Goal: Task Accomplishment & Management: Use online tool/utility

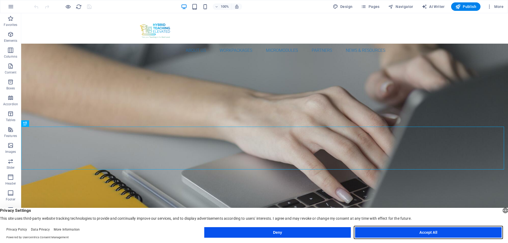
click at [450, 234] on button "Accept All" at bounding box center [428, 232] width 147 height 11
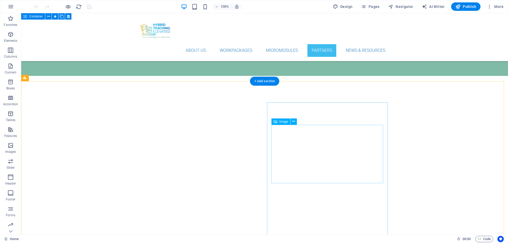
scroll to position [2172, 0]
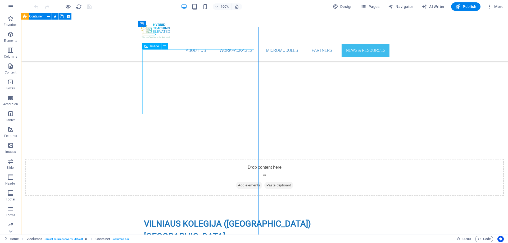
scroll to position [2147, 0]
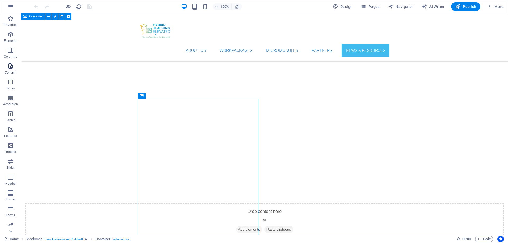
click at [10, 67] on icon "button" at bounding box center [10, 66] width 6 height 6
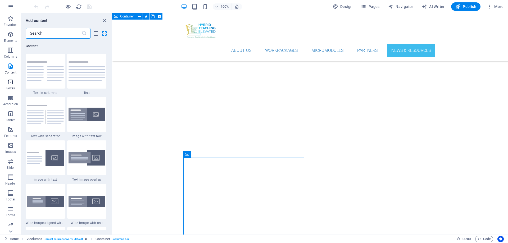
scroll to position [17, 0]
click at [11, 144] on icon "button" at bounding box center [10, 145] width 6 height 6
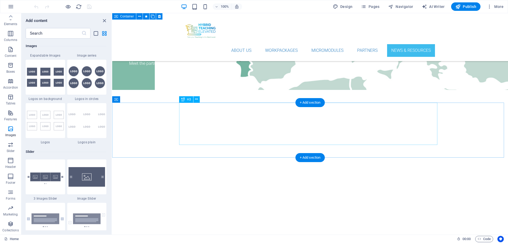
scroll to position [2173, 0]
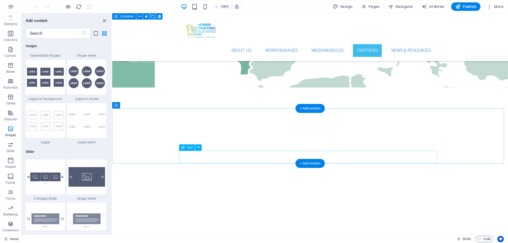
scroll to position [2120, 0]
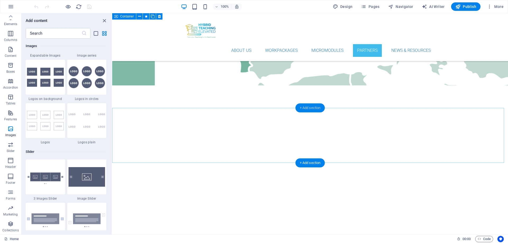
click at [307, 107] on div "+ Add section" at bounding box center [310, 108] width 29 height 9
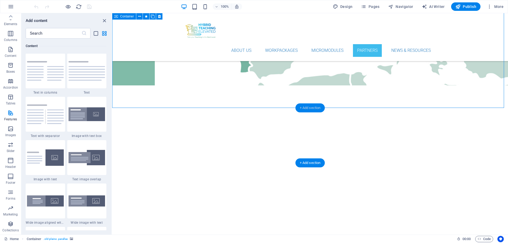
scroll to position [927, 0]
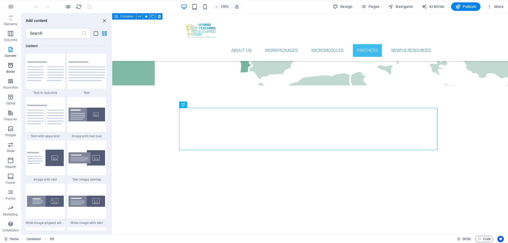
scroll to position [0, 0]
click at [8, 180] on icon "button" at bounding box center [10, 177] width 6 height 6
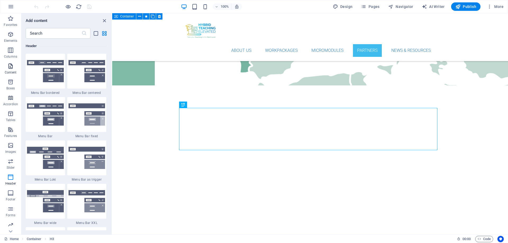
click at [10, 68] on icon "button" at bounding box center [10, 66] width 6 height 6
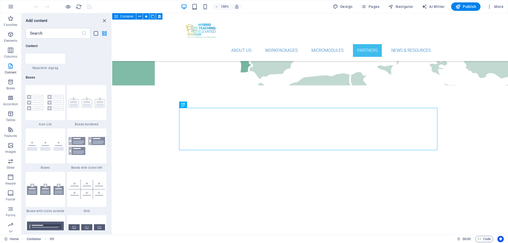
scroll to position [1430, 0]
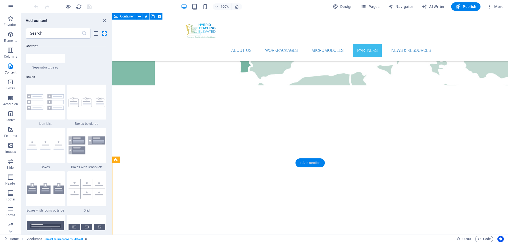
click at [317, 164] on div "+ Add section" at bounding box center [310, 163] width 29 height 9
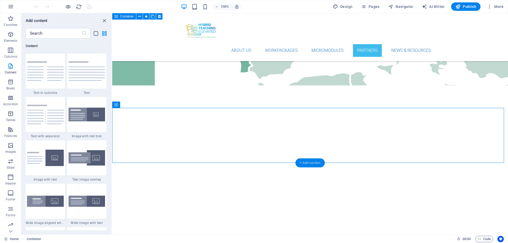
scroll to position [927, 0]
click at [12, 165] on span "Slider" at bounding box center [10, 164] width 21 height 13
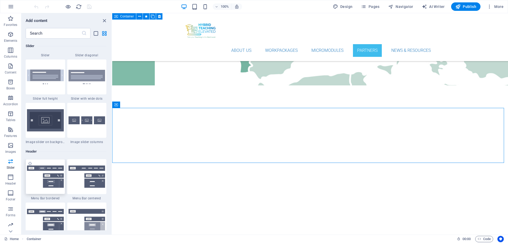
scroll to position [3029, 0]
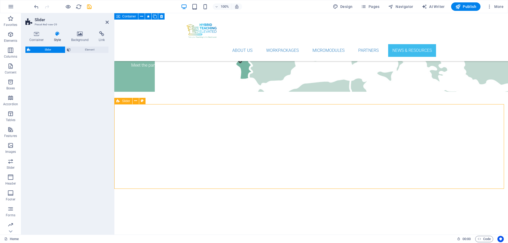
select select "rem"
select select "px"
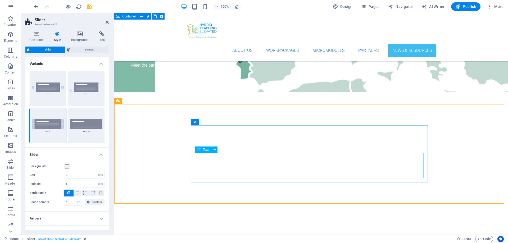
scroll to position [2179, 0]
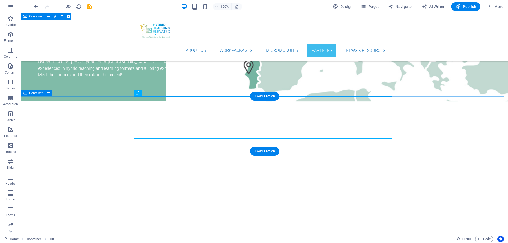
scroll to position [2099, 0]
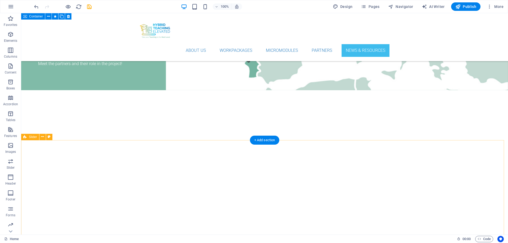
scroll to position [2152, 0]
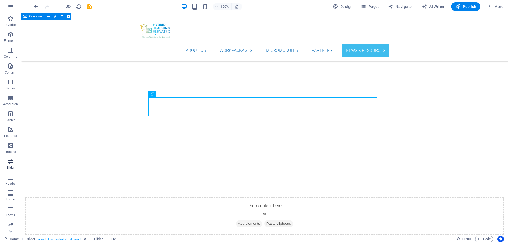
click at [9, 161] on icon "button" at bounding box center [10, 161] width 6 height 6
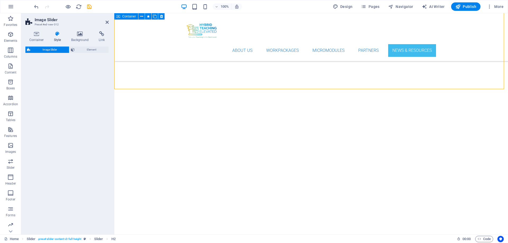
scroll to position [2349, 0]
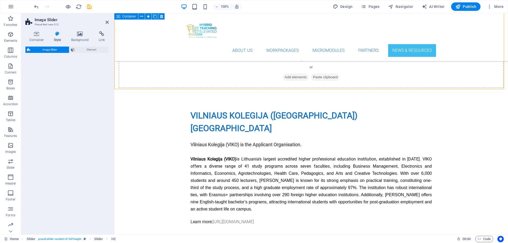
select select "rem"
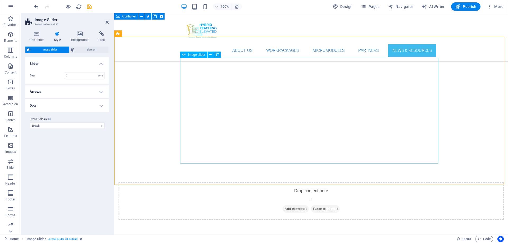
scroll to position [2216, 0]
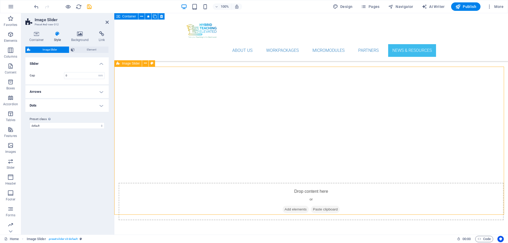
click at [147, 65] on icon at bounding box center [145, 64] width 3 height 6
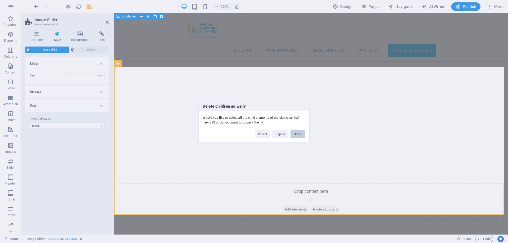
click at [297, 136] on button "Delete" at bounding box center [298, 134] width 15 height 8
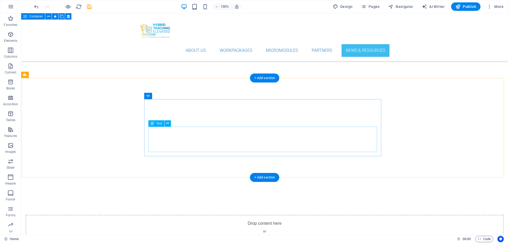
scroll to position [2078, 0]
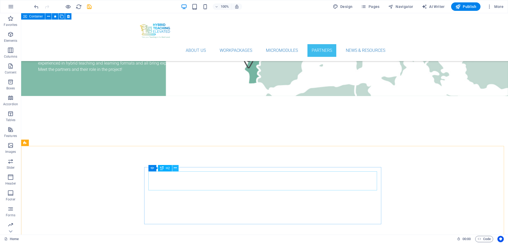
click at [175, 169] on icon at bounding box center [175, 169] width 3 height 6
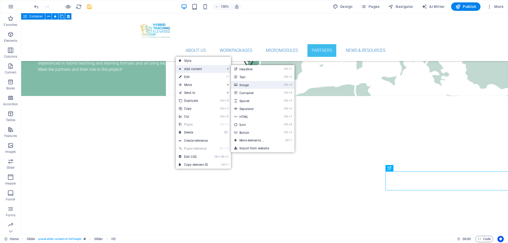
click at [242, 83] on link "Ctrl 3 Image" at bounding box center [253, 85] width 44 height 8
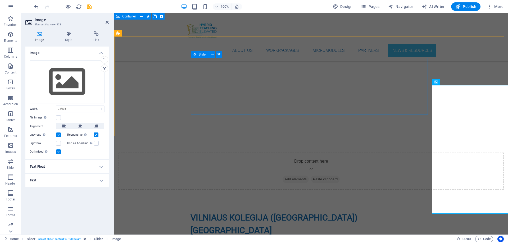
scroll to position [2272, 0]
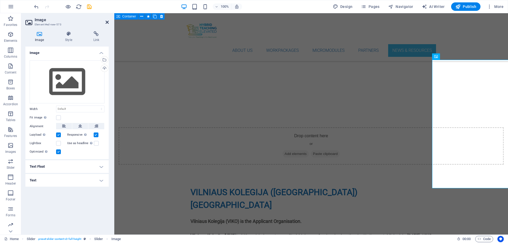
click at [106, 23] on icon at bounding box center [107, 22] width 3 height 4
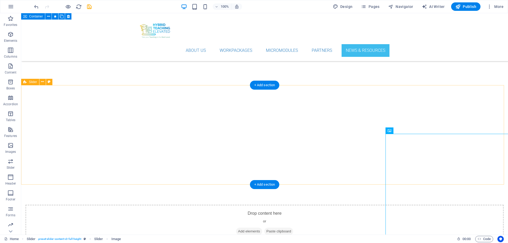
scroll to position [2107, 0]
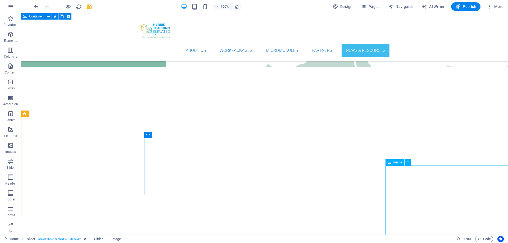
click at [392, 164] on div "Image" at bounding box center [395, 162] width 19 height 6
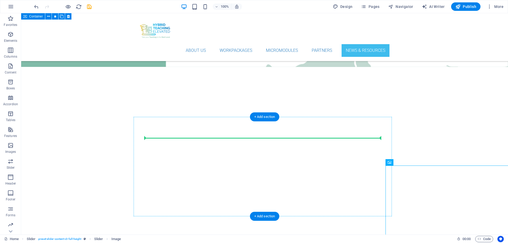
drag, startPoint x: 413, startPoint y: 177, endPoint x: 380, endPoint y: 140, distance: 49.7
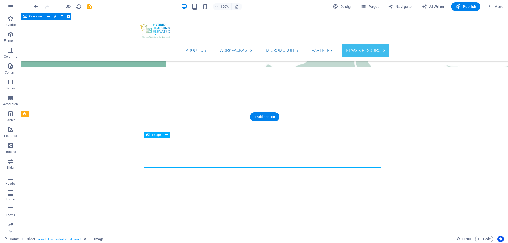
click at [167, 137] on icon at bounding box center [166, 135] width 3 height 6
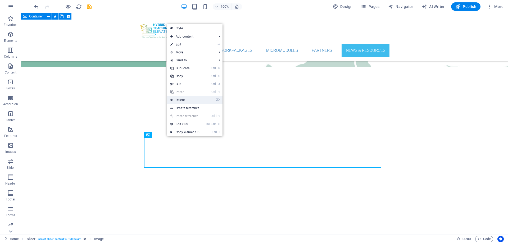
click at [187, 100] on link "⌦ Delete" at bounding box center [184, 100] width 35 height 8
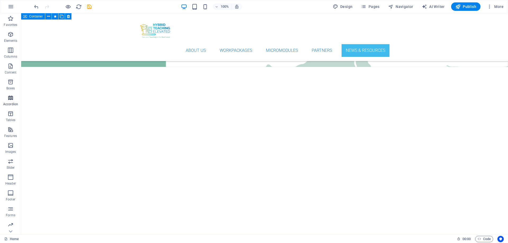
click at [10, 96] on icon "button" at bounding box center [10, 98] width 6 height 6
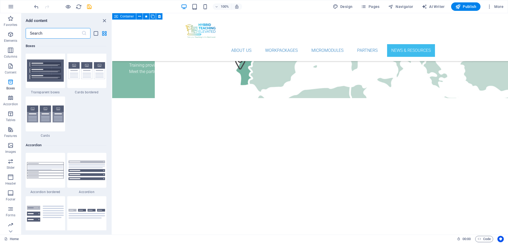
scroll to position [1559, 0]
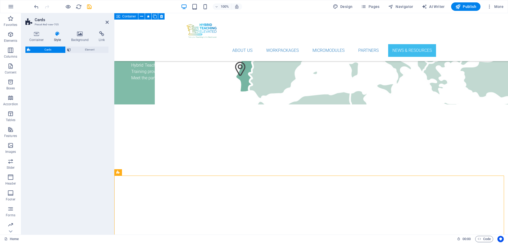
select select "rem"
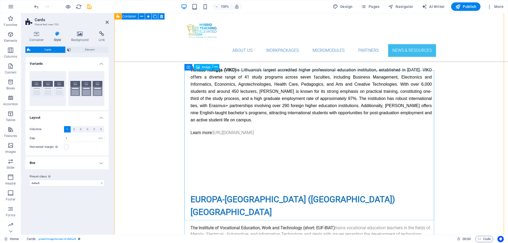
scroll to position [2452, 0]
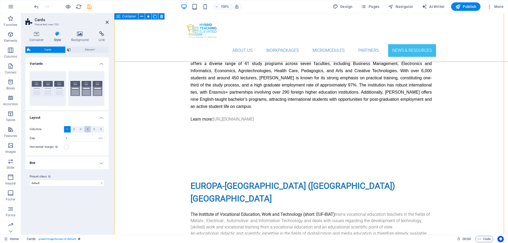
click at [88, 130] on span "4" at bounding box center [88, 129] width 2 height 6
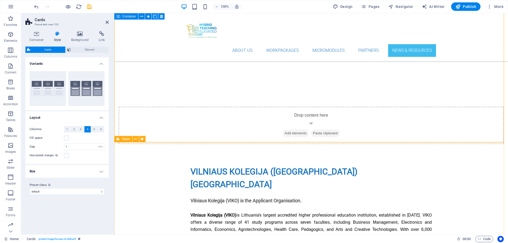
scroll to position [2213, 0]
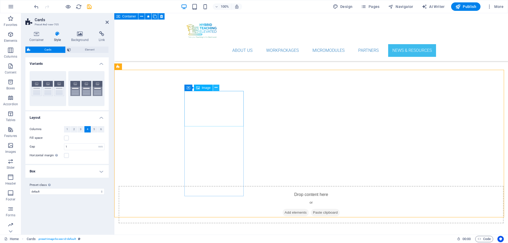
click at [218, 86] on button at bounding box center [216, 88] width 6 height 6
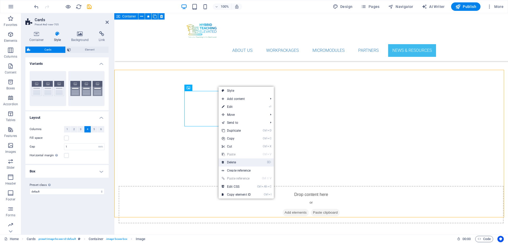
click at [234, 161] on link "⌦ Delete" at bounding box center [236, 163] width 35 height 8
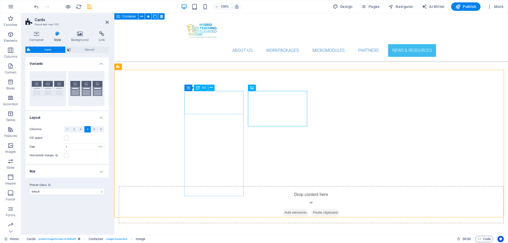
click at [107, 23] on icon at bounding box center [107, 22] width 3 height 4
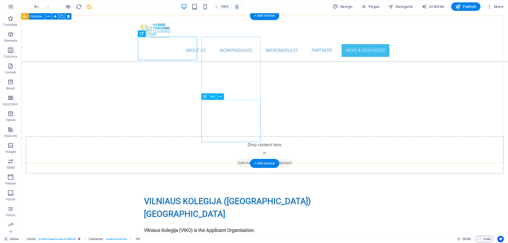
scroll to position [2134, 0]
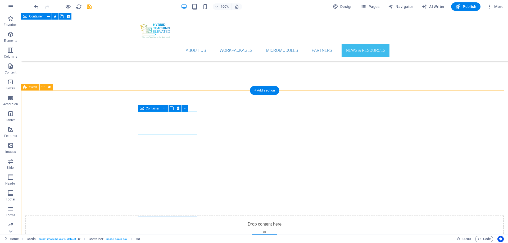
click at [42, 88] on icon at bounding box center [43, 87] width 3 height 6
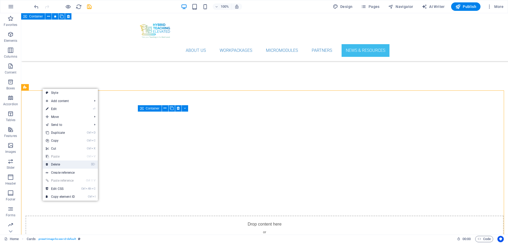
click at [57, 165] on link "⌦ Delete" at bounding box center [60, 165] width 35 height 8
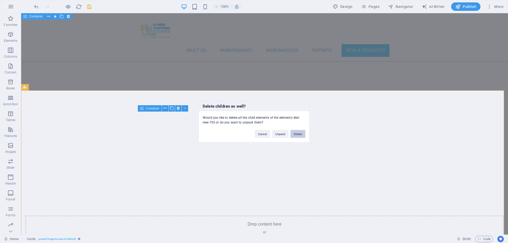
click at [296, 135] on button "Delete" at bounding box center [298, 134] width 15 height 8
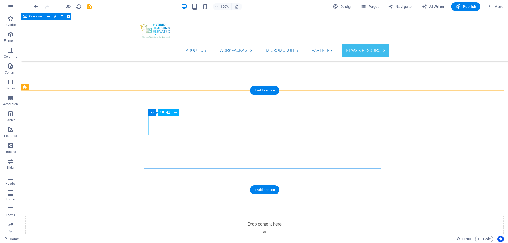
click at [174, 114] on icon at bounding box center [175, 113] width 3 height 6
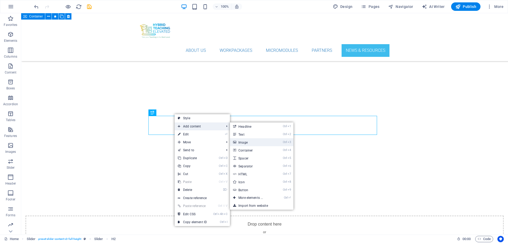
click at [244, 141] on link "Ctrl 3 Image" at bounding box center [252, 143] width 44 height 8
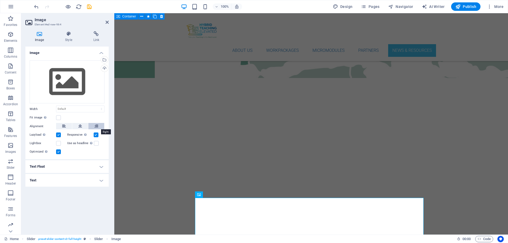
click at [98, 126] on button at bounding box center [96, 126] width 16 height 6
click at [102, 169] on h4 "Text Float" at bounding box center [66, 166] width 83 height 13
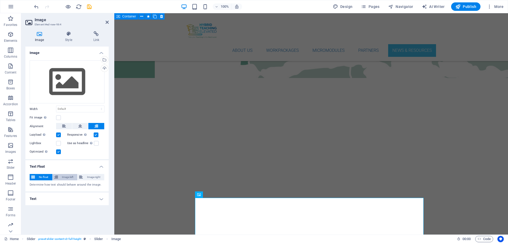
click at [69, 177] on span "Image left" at bounding box center [68, 177] width 16 height 6
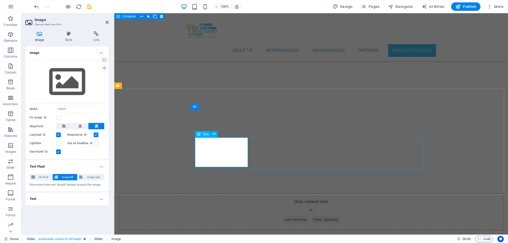
scroll to position [2213, 0]
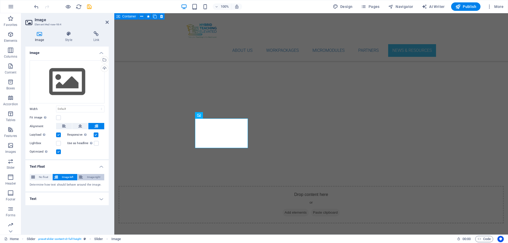
click at [91, 177] on span "Image right" at bounding box center [93, 177] width 18 height 6
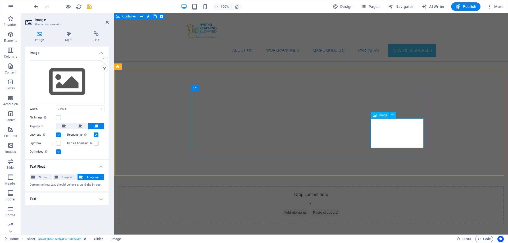
click at [57, 118] on label at bounding box center [58, 117] width 5 height 5
click at [0, 0] on input "Fit image Automatically fit image to a fixed width and height" at bounding box center [0, 0] width 0 height 0
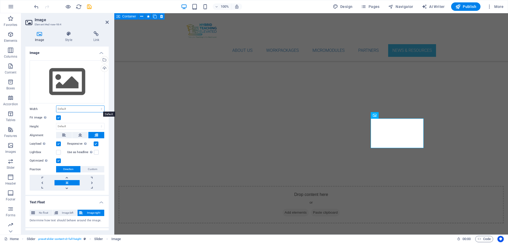
click at [100, 108] on select "Default auto px rem % em vh vw" at bounding box center [80, 109] width 48 height 6
click at [56, 106] on select "Default auto px rem % em vh vw" at bounding box center [80, 109] width 48 height 6
click at [100, 109] on select "Default auto px rem % em vh vw" at bounding box center [80, 109] width 48 height 6
click at [56, 106] on select "Default auto px rem % em vh vw" at bounding box center [80, 109] width 48 height 6
select select "DISABLED_OPTION_VALUE"
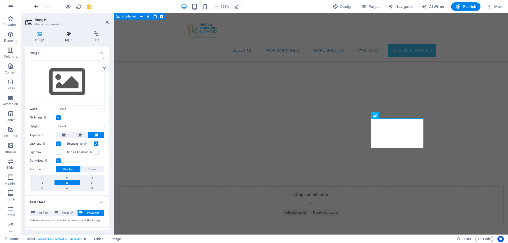
click at [70, 35] on icon at bounding box center [69, 33] width 26 height 5
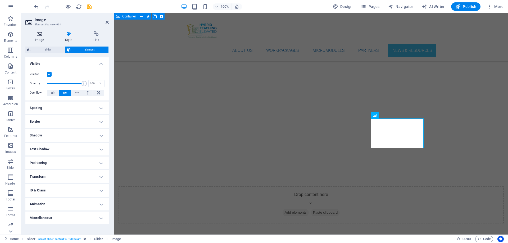
click at [42, 34] on icon at bounding box center [39, 33] width 28 height 5
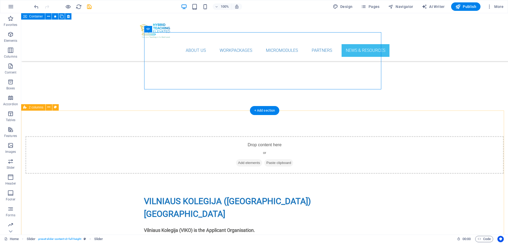
scroll to position [2107, 0]
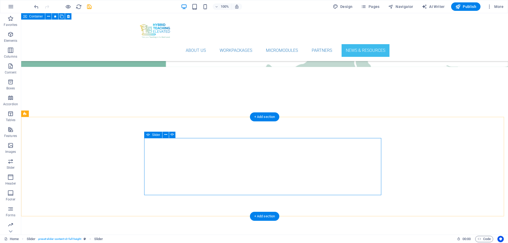
click at [166, 134] on icon at bounding box center [165, 135] width 3 height 6
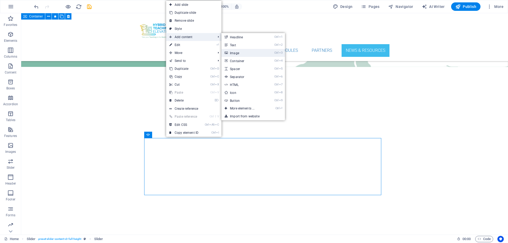
click at [237, 52] on link "Ctrl 3 Image" at bounding box center [244, 53] width 44 height 8
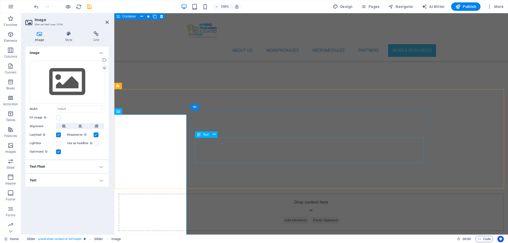
scroll to position [2213, 0]
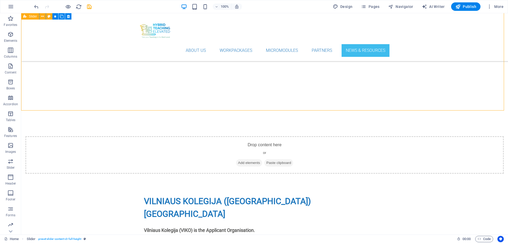
drag, startPoint x: 68, startPoint y: 108, endPoint x: 343, endPoint y: 102, distance: 275.3
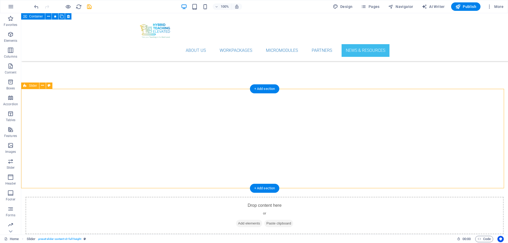
scroll to position [2107, 0]
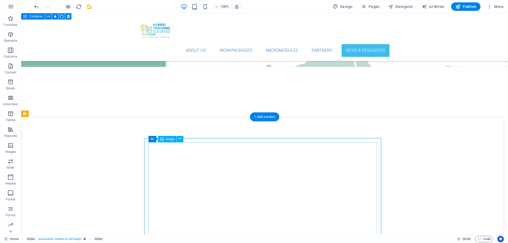
click at [182, 140] on icon at bounding box center [180, 139] width 3 height 6
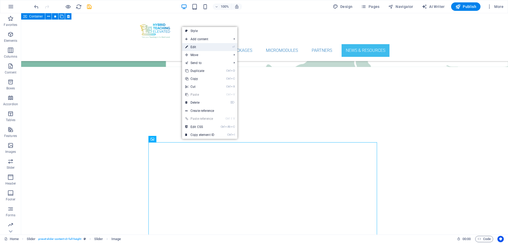
click at [205, 45] on link "⏎ Edit" at bounding box center [199, 47] width 35 height 8
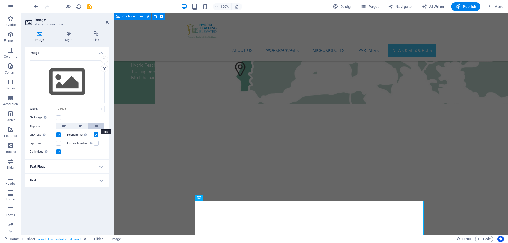
click at [96, 127] on icon at bounding box center [97, 126] width 4 height 6
click at [102, 169] on h4 "Text Float" at bounding box center [66, 166] width 83 height 13
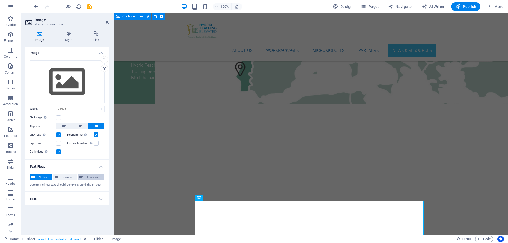
click at [95, 177] on span "Image right" at bounding box center [93, 177] width 18 height 6
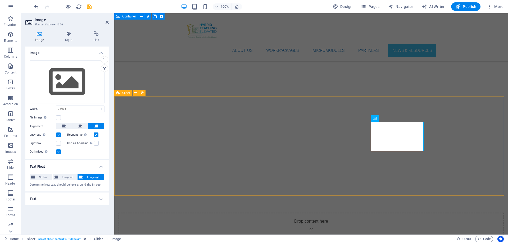
scroll to position [2187, 0]
click at [101, 200] on h4 "Text" at bounding box center [66, 199] width 83 height 13
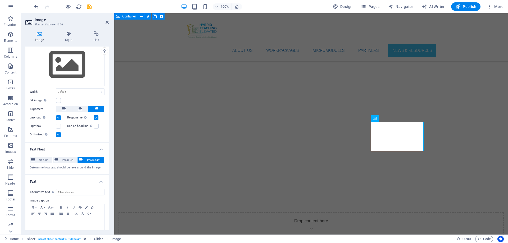
scroll to position [24, 0]
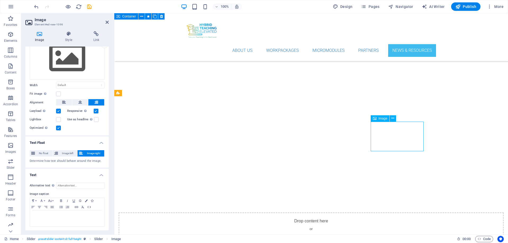
drag, startPoint x: 398, startPoint y: 139, endPoint x: 400, endPoint y: 149, distance: 9.7
click at [393, 118] on icon at bounding box center [393, 119] width 3 height 6
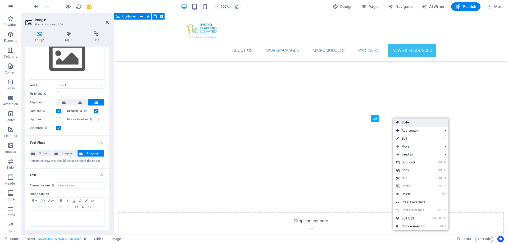
click at [401, 124] on link "Style" at bounding box center [421, 123] width 55 height 8
select select "rem"
select select "px"
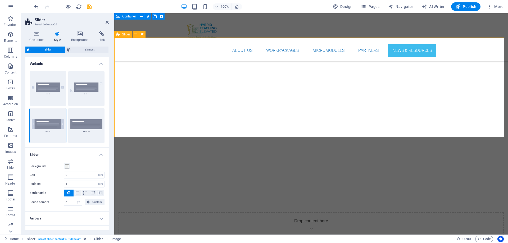
scroll to position [2246, 0]
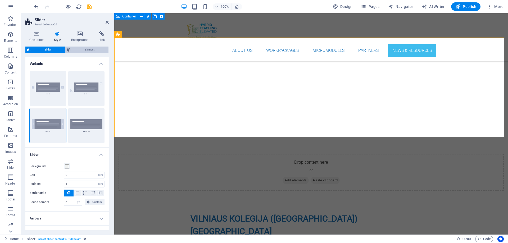
click at [78, 51] on span "Element" at bounding box center [89, 50] width 35 height 6
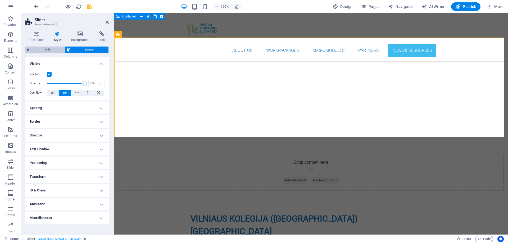
click at [46, 50] on span "Slider" at bounding box center [48, 50] width 32 height 6
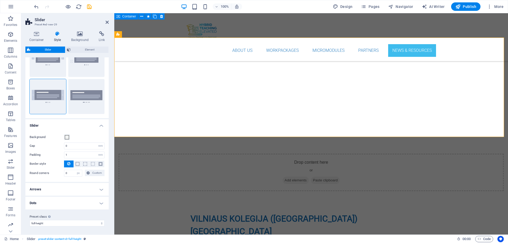
scroll to position [29, 0]
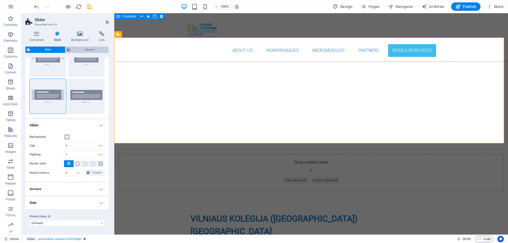
click at [82, 49] on span "Element" at bounding box center [89, 50] width 35 height 6
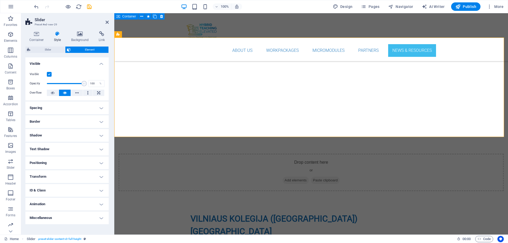
click at [103, 108] on h4 "Spacing" at bounding box center [66, 108] width 83 height 13
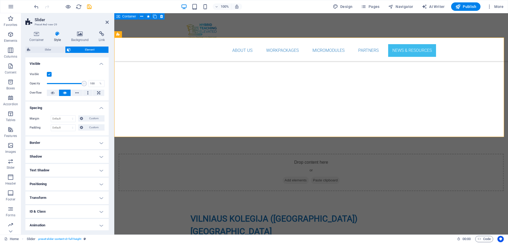
click at [103, 108] on h4 "Spacing" at bounding box center [66, 107] width 83 height 10
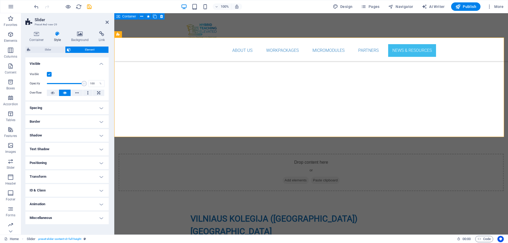
click at [103, 163] on h4 "Positioning" at bounding box center [66, 163] width 83 height 13
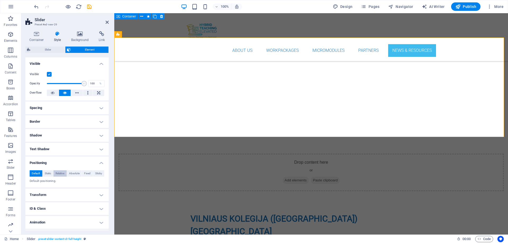
click at [60, 173] on span "Relative" at bounding box center [60, 174] width 9 height 6
click at [32, 173] on span "Default" at bounding box center [36, 174] width 8 height 6
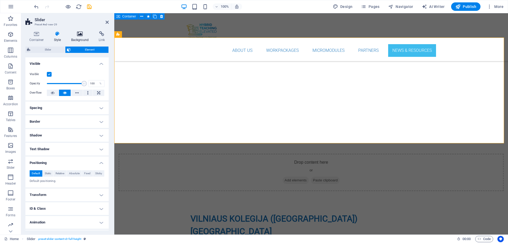
click at [79, 34] on icon at bounding box center [80, 33] width 26 height 5
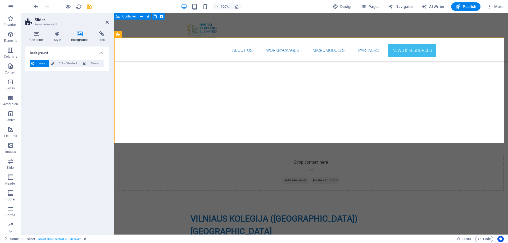
click at [37, 34] on icon at bounding box center [36, 33] width 23 height 5
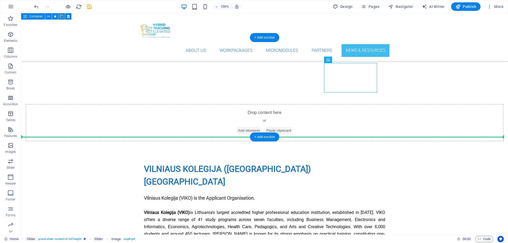
scroll to position [2187, 0]
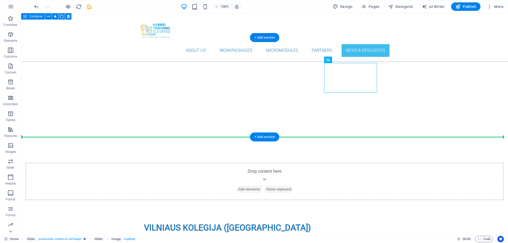
drag, startPoint x: 303, startPoint y: 78, endPoint x: 402, endPoint y: 101, distance: 100.9
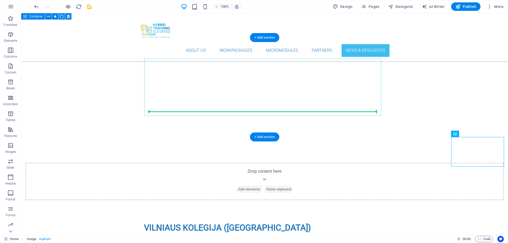
drag, startPoint x: 463, startPoint y: 140, endPoint x: 363, endPoint y: 106, distance: 104.9
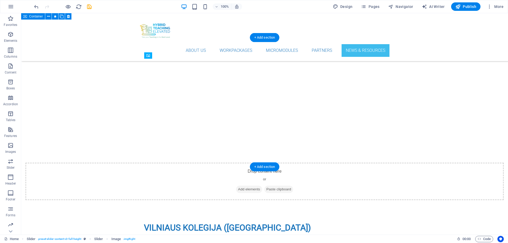
drag, startPoint x: 352, startPoint y: 123, endPoint x: 361, endPoint y: 101, distance: 23.8
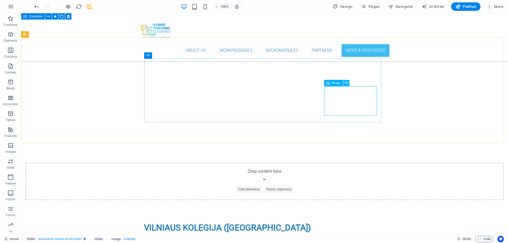
click at [346, 83] on icon at bounding box center [346, 83] width 3 height 6
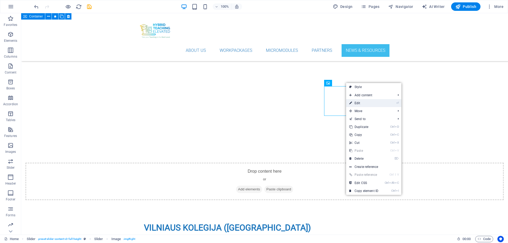
click at [359, 104] on link "⏎ Edit" at bounding box center [363, 103] width 35 height 8
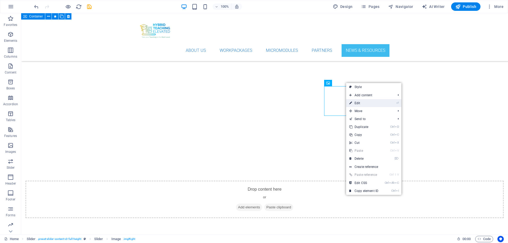
scroll to position [2246, 0]
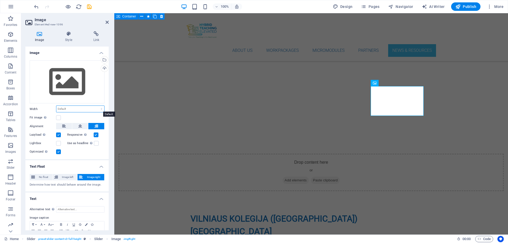
click at [77, 109] on select "Default auto px rem % em vh vw" at bounding box center [80, 109] width 48 height 6
select select "rem"
click at [96, 106] on select "Default auto px rem % em vh vw" at bounding box center [80, 109] width 48 height 6
type input "12.5"
click at [100, 109] on select "Default auto px rem % em vh vw" at bounding box center [100, 109] width 7 height 6
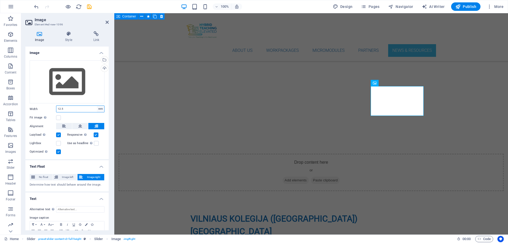
select select "%"
click at [97, 106] on select "Default auto px rem % em vh vw" at bounding box center [100, 109] width 7 height 6
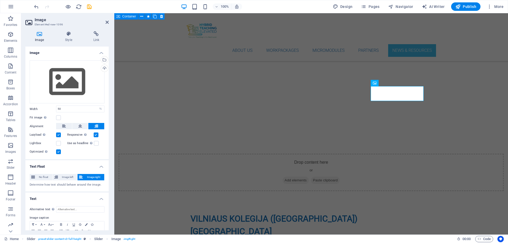
click at [83, 117] on div "Fit image Automatically fit image to a fixed width and height" at bounding box center [67, 118] width 75 height 6
drag, startPoint x: 66, startPoint y: 108, endPoint x: 54, endPoint y: 109, distance: 11.9
click at [54, 109] on div "Width 50 Default auto px rem % em vh vw" at bounding box center [67, 109] width 75 height 7
click at [84, 115] on div "Fit image Automatically fit image to a fixed width and height" at bounding box center [67, 118] width 75 height 6
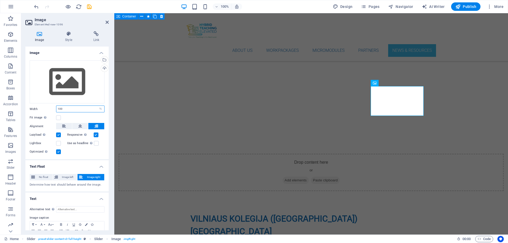
drag, startPoint x: 63, startPoint y: 107, endPoint x: 53, endPoint y: 107, distance: 9.5
click at [53, 107] on div "Width 100 Default auto px rem % em vh vw" at bounding box center [67, 109] width 75 height 7
type input "100"
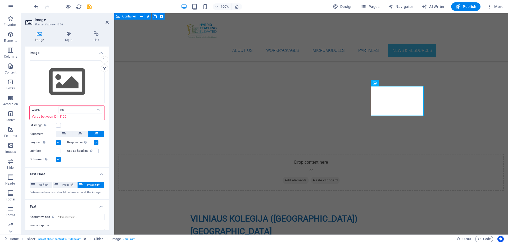
click at [68, 116] on div "Drag files here, click to choose files or select files from Files or our free s…" at bounding box center [66, 111] width 83 height 111
click at [76, 112] on input "100" at bounding box center [81, 110] width 44 height 6
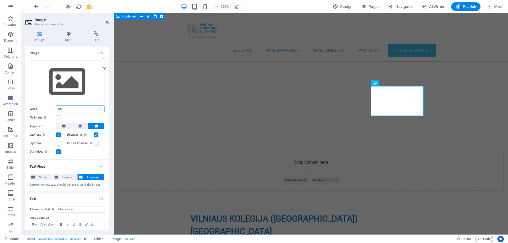
click at [71, 111] on input "100" at bounding box center [80, 109] width 48 height 6
click at [81, 125] on icon at bounding box center [80, 126] width 4 height 6
click at [95, 126] on icon at bounding box center [97, 126] width 4 height 6
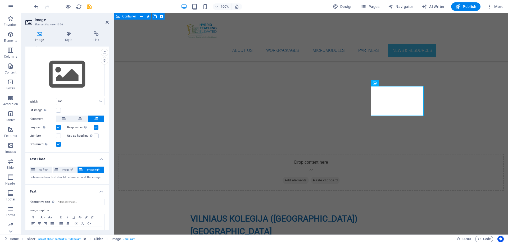
scroll to position [0, 0]
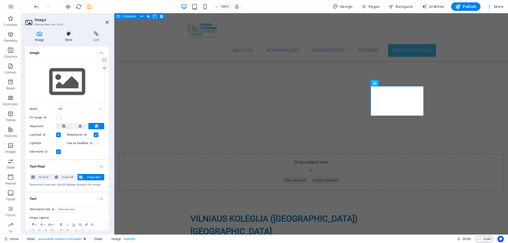
click at [66, 34] on icon at bounding box center [69, 33] width 26 height 5
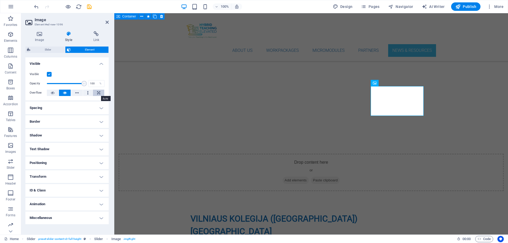
click at [99, 93] on icon at bounding box center [98, 93] width 3 height 6
click at [65, 92] on icon at bounding box center [65, 93] width 4 height 6
click at [96, 92] on button at bounding box center [98, 93] width 11 height 6
click at [63, 92] on icon at bounding box center [65, 93] width 4 height 6
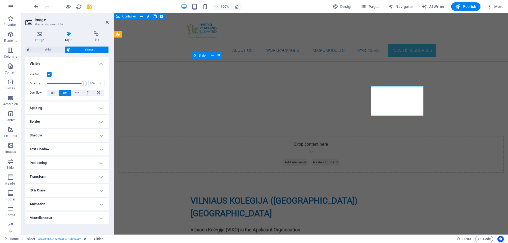
scroll to position [2187, 0]
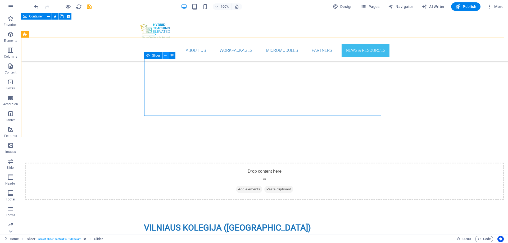
click at [166, 56] on icon at bounding box center [165, 56] width 3 height 6
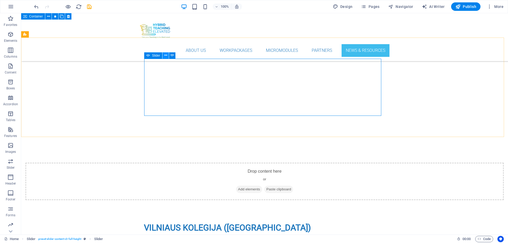
click at [166, 55] on icon at bounding box center [165, 56] width 3 height 6
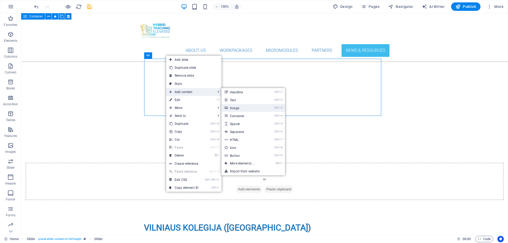
click at [239, 107] on link "Ctrl 3 Image" at bounding box center [244, 108] width 44 height 8
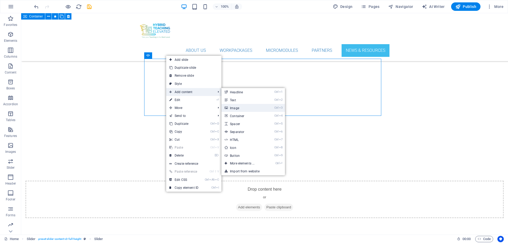
scroll to position [2246, 0]
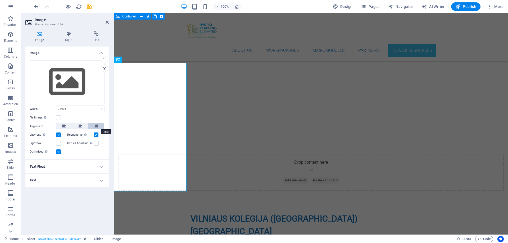
click at [97, 126] on icon at bounding box center [97, 126] width 4 height 6
click at [84, 109] on select "Default auto px rem % em vh vw" at bounding box center [80, 109] width 48 height 6
select select "%"
click at [97, 106] on select "Default auto px rem % em vh vw" at bounding box center [80, 109] width 48 height 6
type input "100"
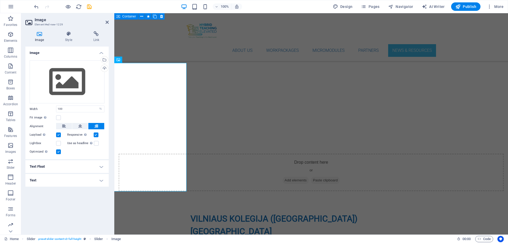
click at [98, 167] on h4 "Text Float" at bounding box center [66, 166] width 83 height 13
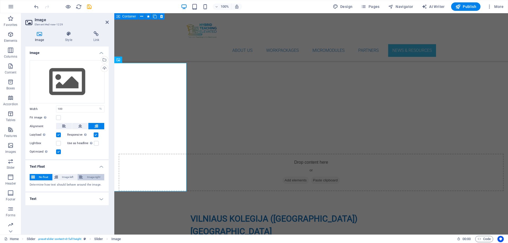
click at [93, 177] on span "Image right" at bounding box center [93, 177] width 18 height 6
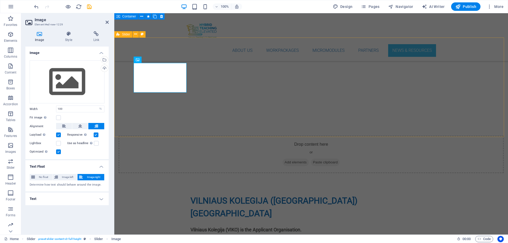
scroll to position [2187, 0]
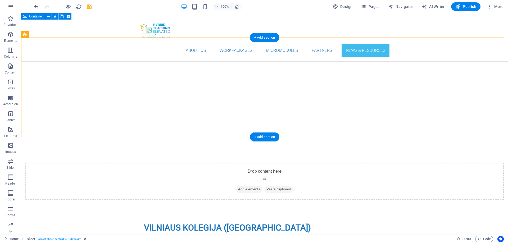
drag, startPoint x: 177, startPoint y: 82, endPoint x: 292, endPoint y: 91, distance: 115.6
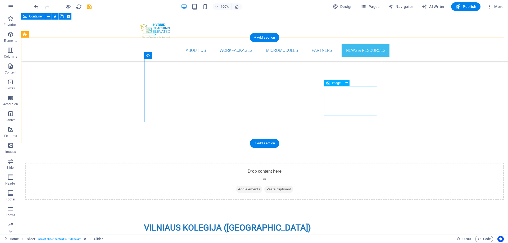
click at [347, 84] on icon at bounding box center [346, 83] width 3 height 6
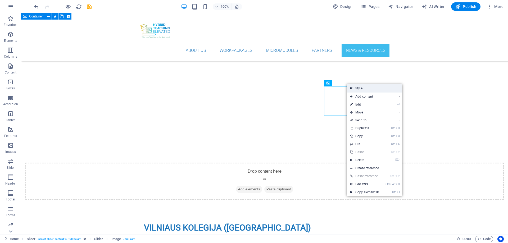
click at [357, 88] on link "Style" at bounding box center [374, 88] width 55 height 8
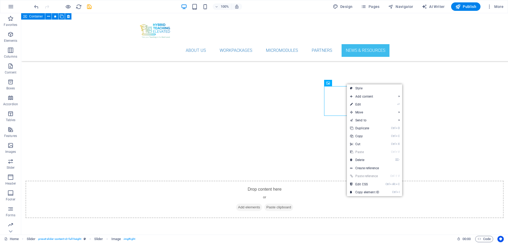
scroll to position [2246, 0]
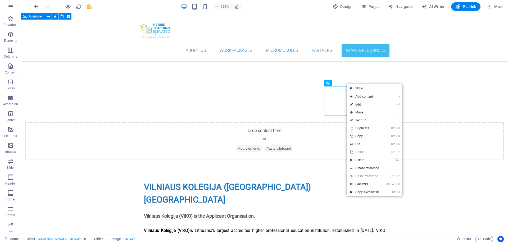
select select "rem"
select select "px"
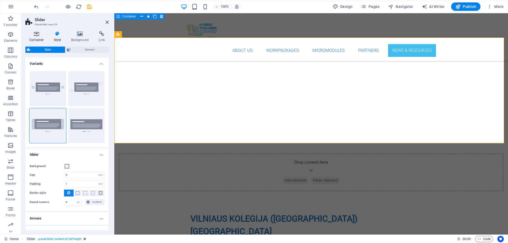
click at [34, 35] on icon at bounding box center [36, 33] width 23 height 5
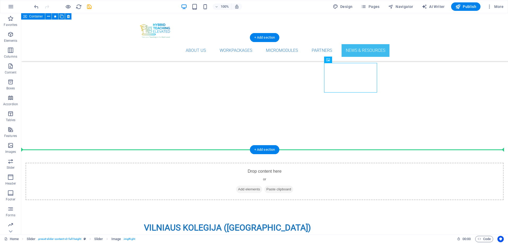
drag, startPoint x: 302, startPoint y: 82, endPoint x: 348, endPoint y: 82, distance: 46.3
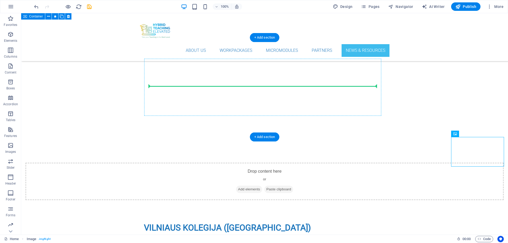
drag, startPoint x: 479, startPoint y: 152, endPoint x: 373, endPoint y: 97, distance: 119.2
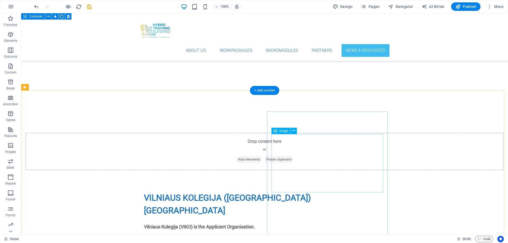
scroll to position [2160, 0]
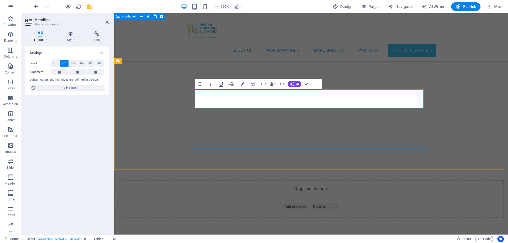
click at [72, 62] on span "H3" at bounding box center [73, 63] width 3 height 6
click at [83, 62] on span "H4" at bounding box center [81, 63] width 3 height 6
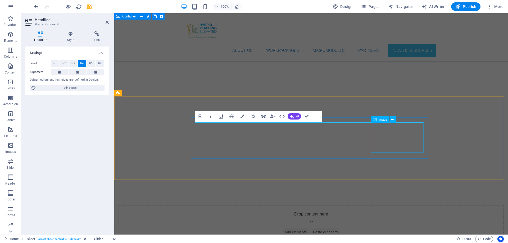
scroll to position [2166, 0]
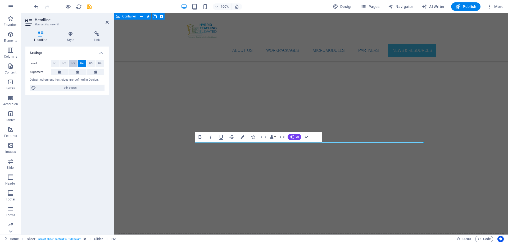
click at [74, 62] on span "H3" at bounding box center [73, 63] width 3 height 6
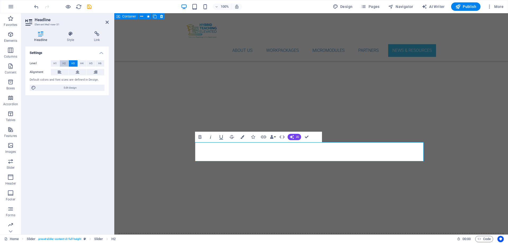
click at [63, 63] on span "H2" at bounding box center [64, 63] width 3 height 6
click at [53, 63] on button "H1" at bounding box center [55, 63] width 9 height 6
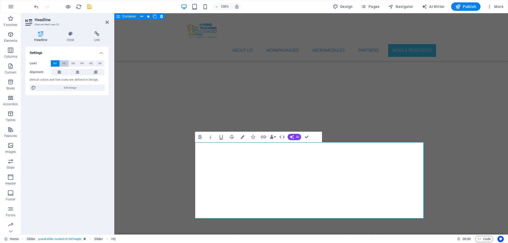
click at [63, 63] on span "H2" at bounding box center [64, 63] width 3 height 6
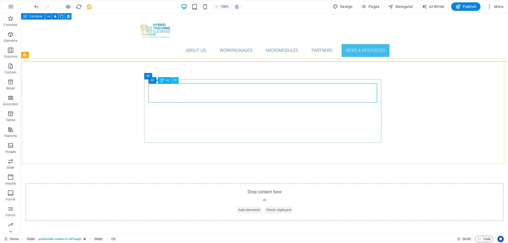
click at [175, 81] on icon at bounding box center [175, 81] width 3 height 6
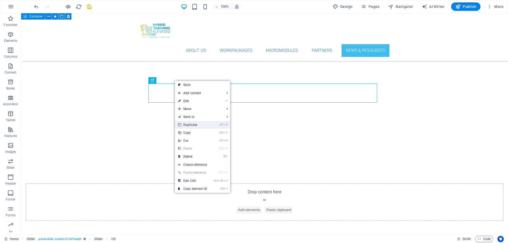
click at [191, 125] on link "Ctrl D Duplicate" at bounding box center [192, 125] width 35 height 8
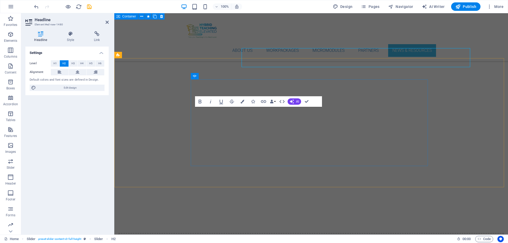
scroll to position [2225, 0]
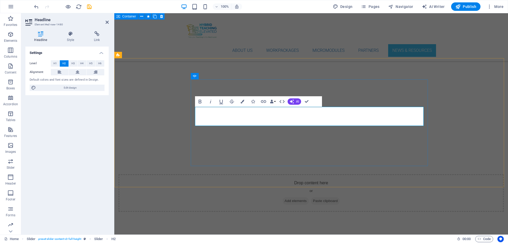
drag, startPoint x: 344, startPoint y: 118, endPoint x: 195, endPoint y: 118, distance: 148.8
drag, startPoint x: 298, startPoint y: 113, endPoint x: 197, endPoint y: 112, distance: 101.4
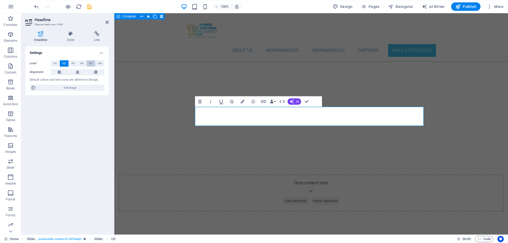
click at [89, 62] on button "H5" at bounding box center [91, 63] width 9 height 6
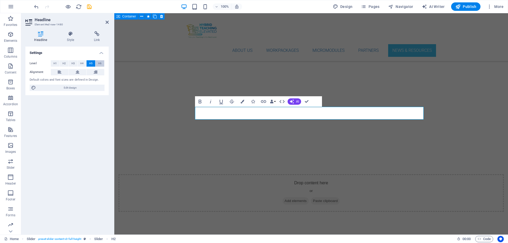
click at [99, 63] on span "H6" at bounding box center [99, 63] width 3 height 6
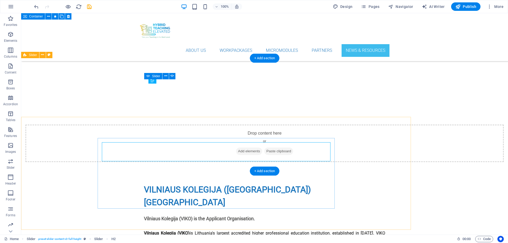
scroll to position [2166, 0]
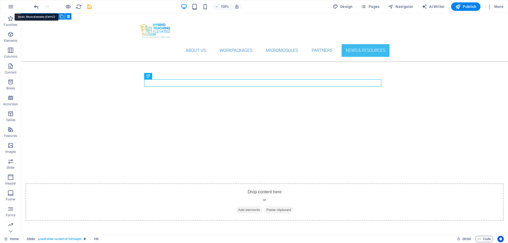
click at [34, 6] on icon "undo" at bounding box center [36, 7] width 6 height 6
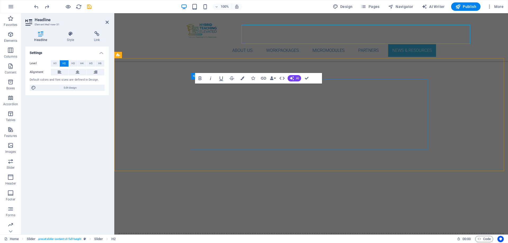
scroll to position [2225, 0]
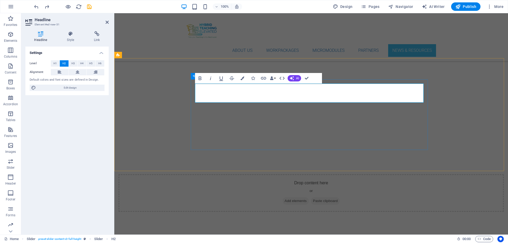
drag, startPoint x: 198, startPoint y: 92, endPoint x: 363, endPoint y: 93, distance: 165.5
click at [99, 63] on span "H6" at bounding box center [99, 63] width 3 height 6
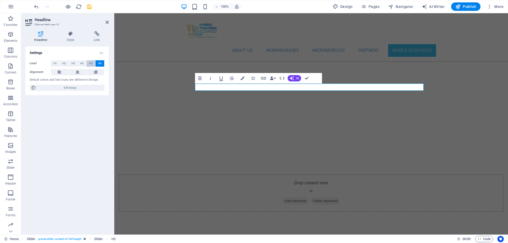
click at [92, 64] on span "H5" at bounding box center [90, 63] width 3 height 6
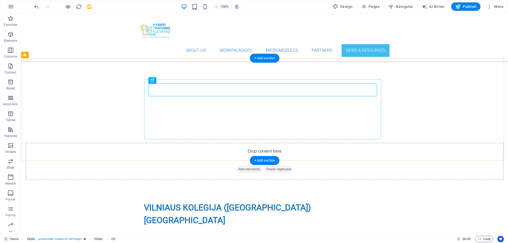
scroll to position [2166, 0]
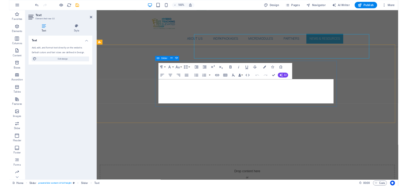
scroll to position [2225, 0]
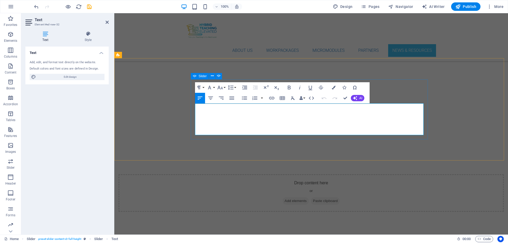
drag, startPoint x: 219, startPoint y: 132, endPoint x: 192, endPoint y: 106, distance: 37.1
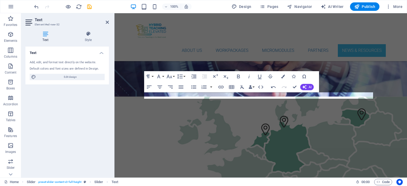
scroll to position [2406, 0]
